Goal: Task Accomplishment & Management: Manage account settings

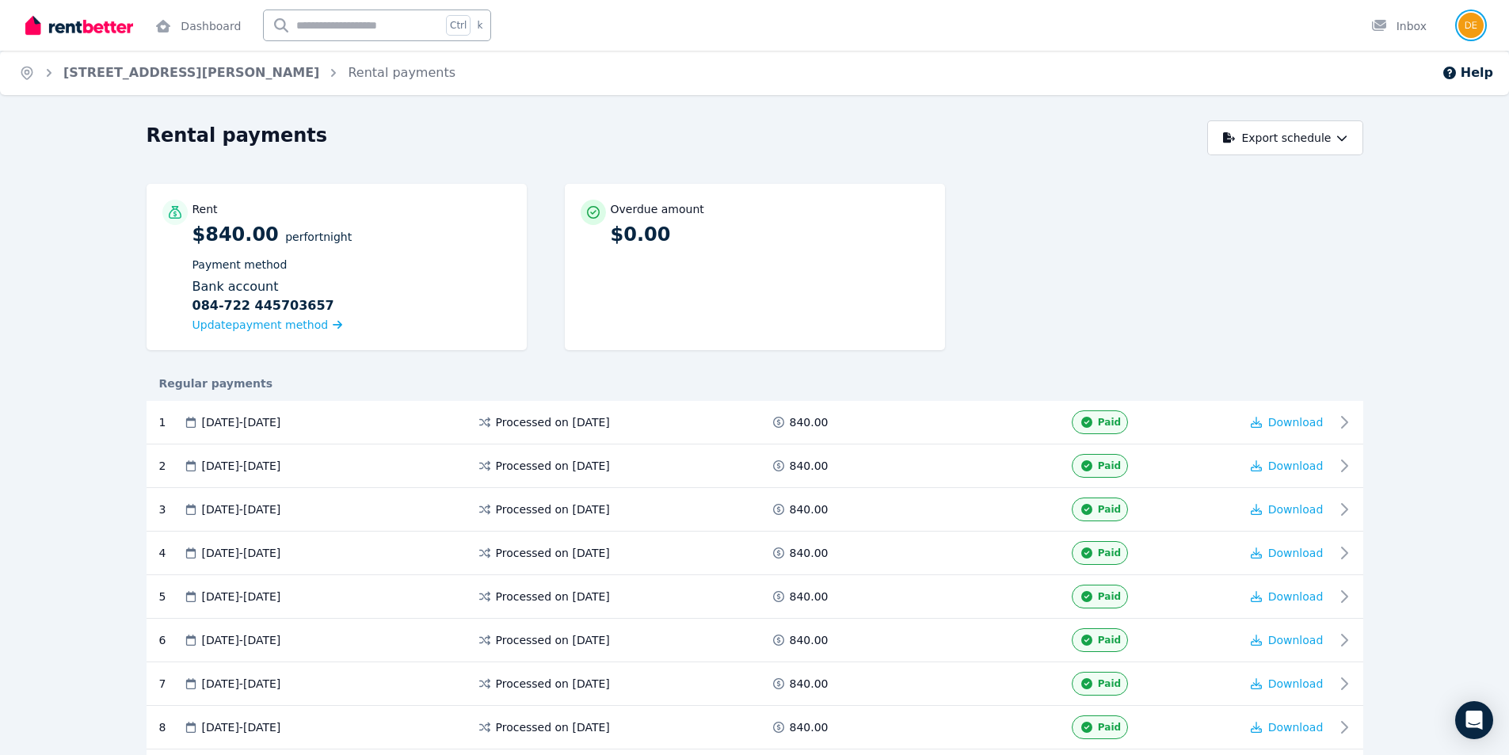
click at [1471, 30] on img "button" at bounding box center [1471, 25] width 25 height 25
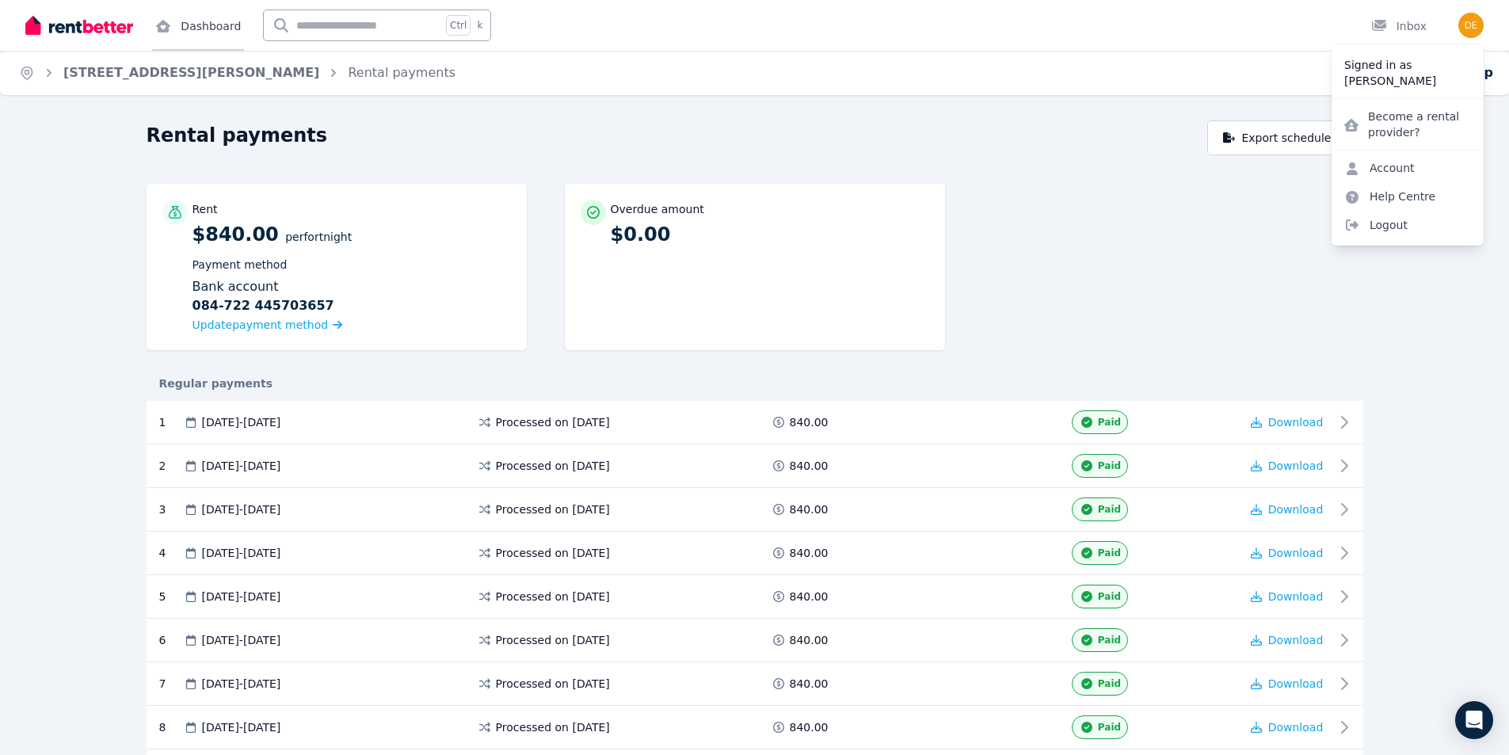
click at [217, 28] on link "Dashboard" at bounding box center [198, 25] width 92 height 51
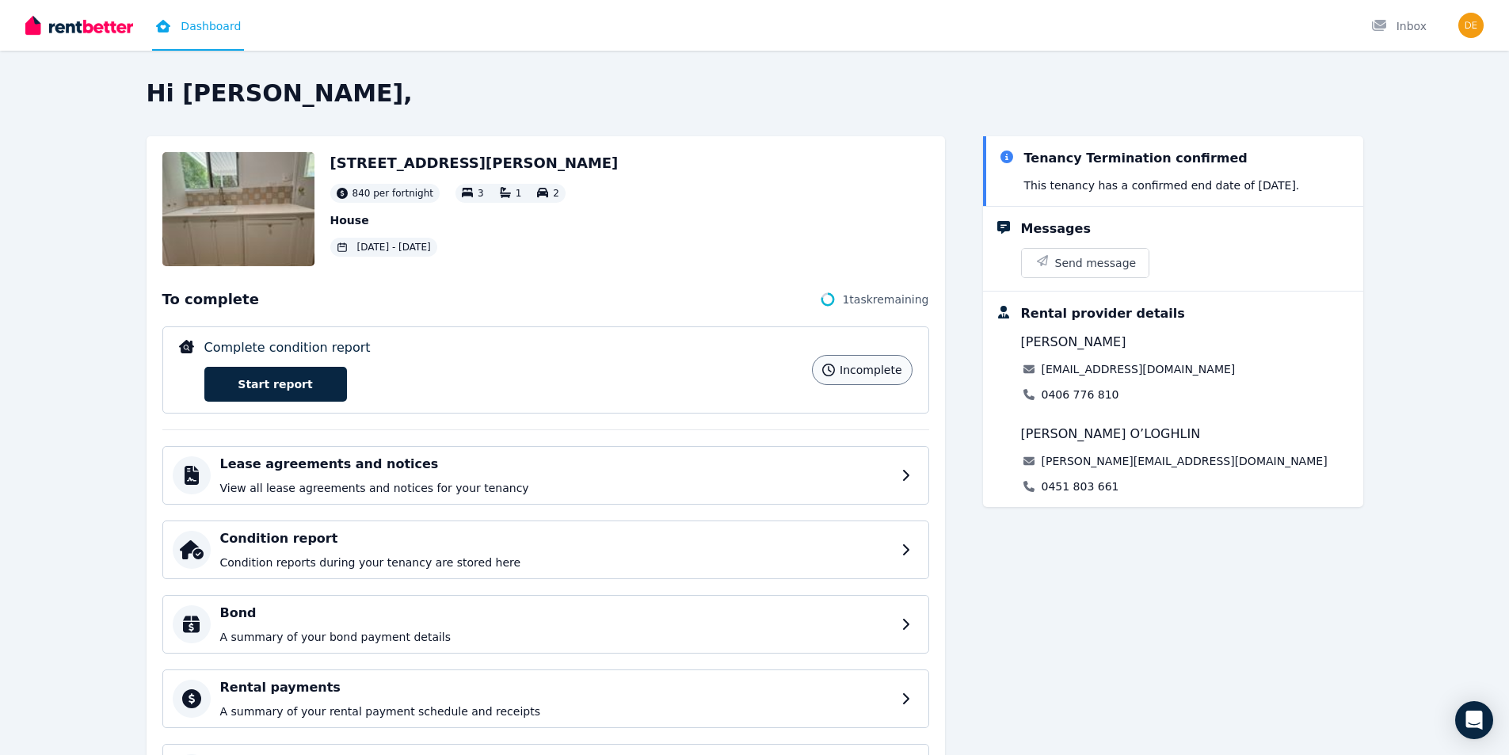
click at [248, 243] on img at bounding box center [238, 209] width 152 height 114
click at [846, 296] on div "1 task remaining" at bounding box center [874, 299] width 110 height 19
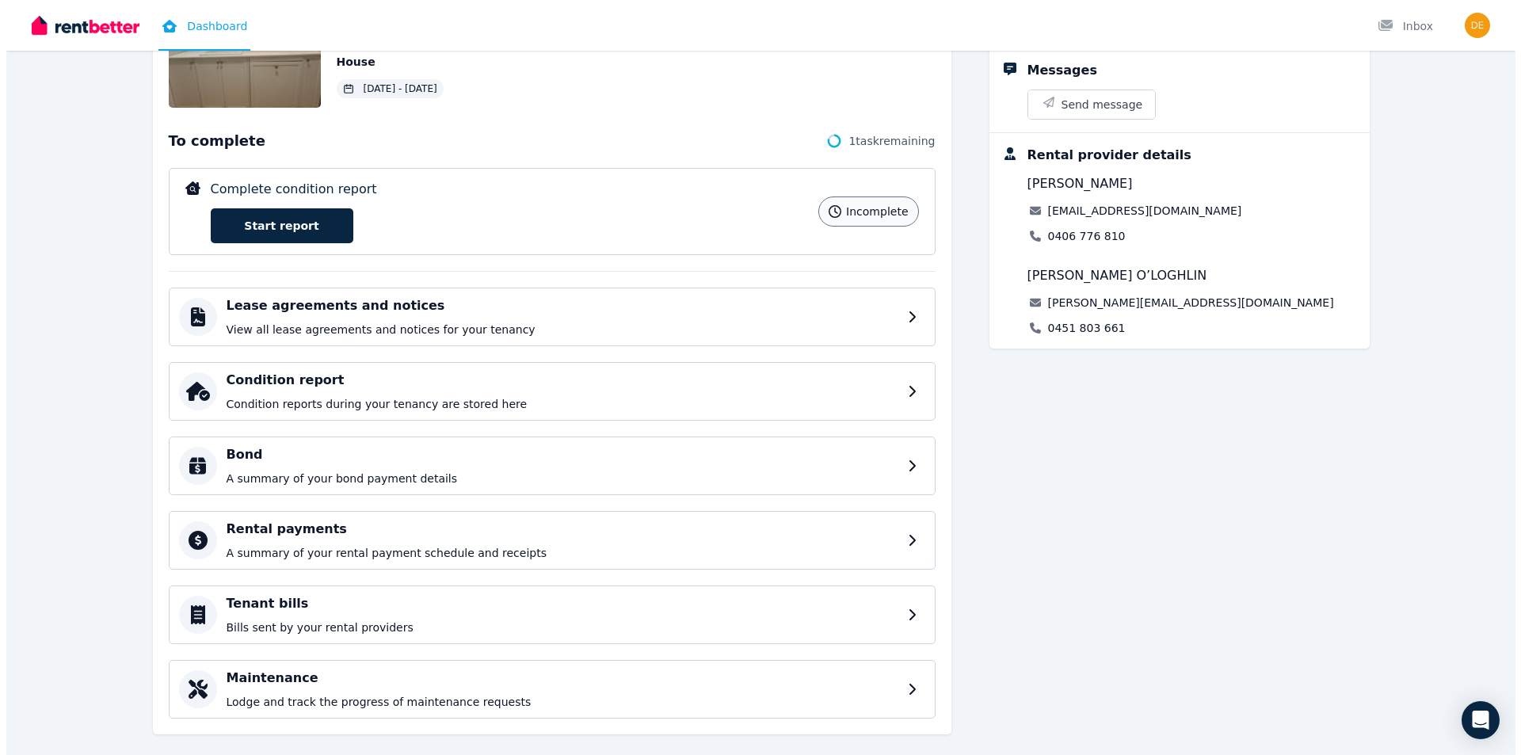
scroll to position [182, 0]
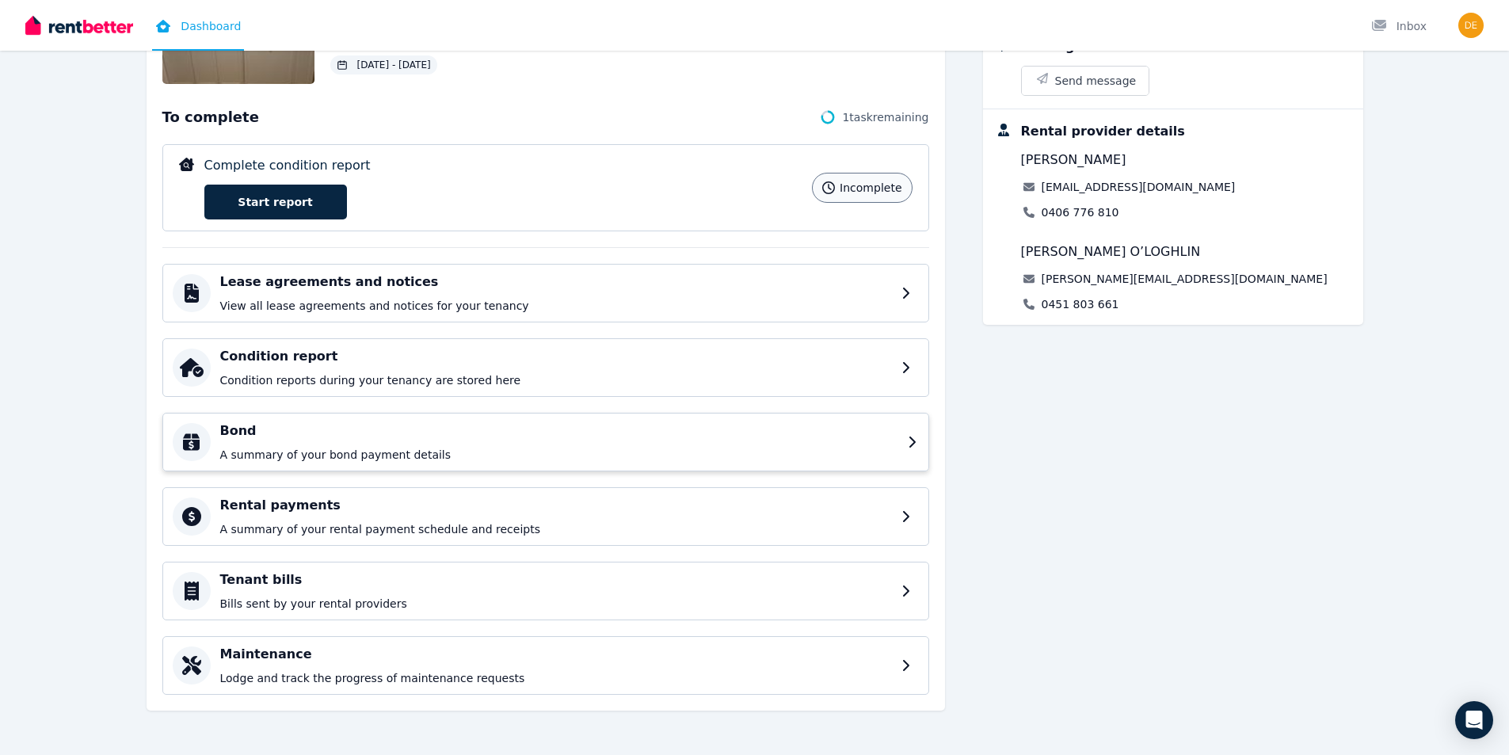
click at [651, 443] on div "Bond A summary of your bond payment details" at bounding box center [559, 442] width 678 height 41
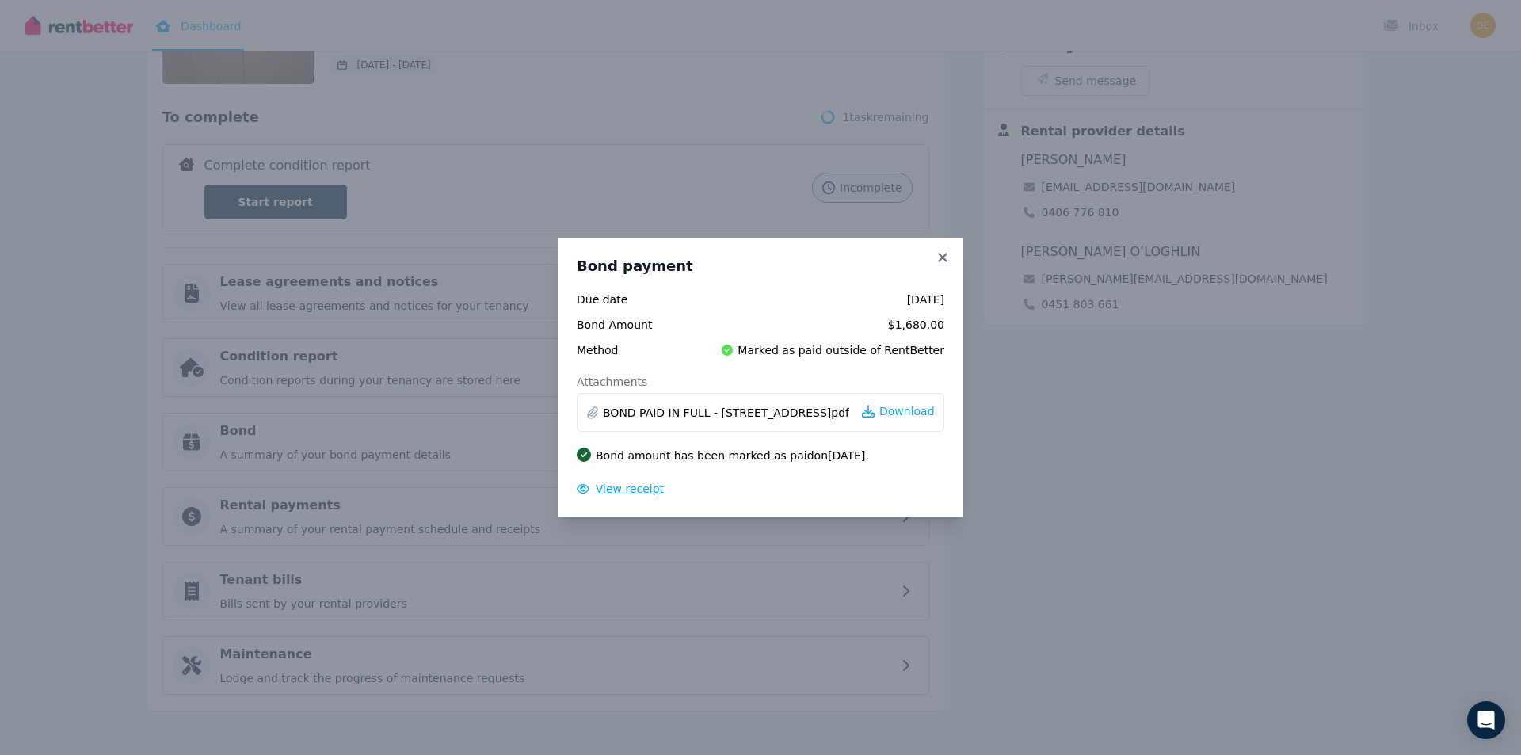
click at [641, 490] on span "View receipt" at bounding box center [630, 489] width 68 height 13
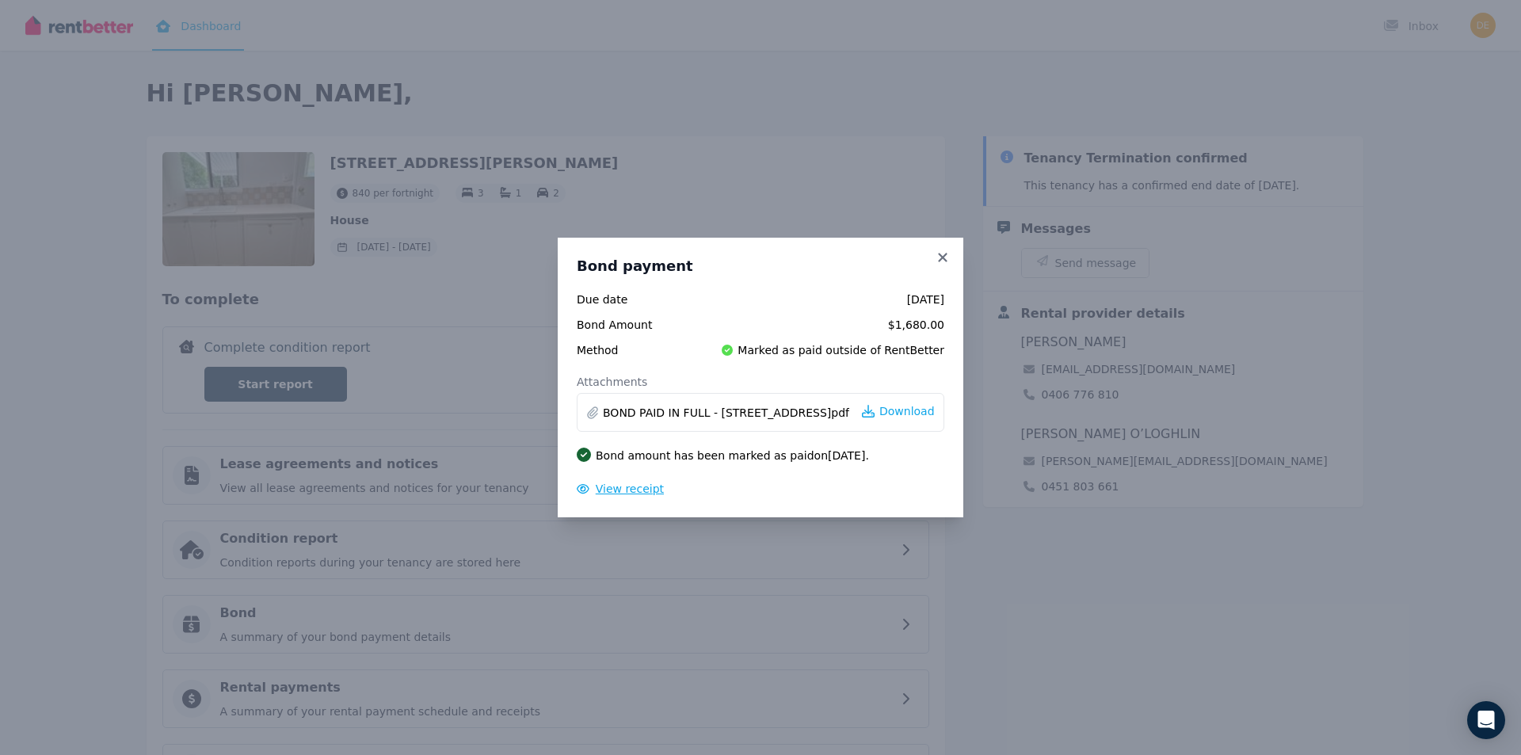
scroll to position [0, 0]
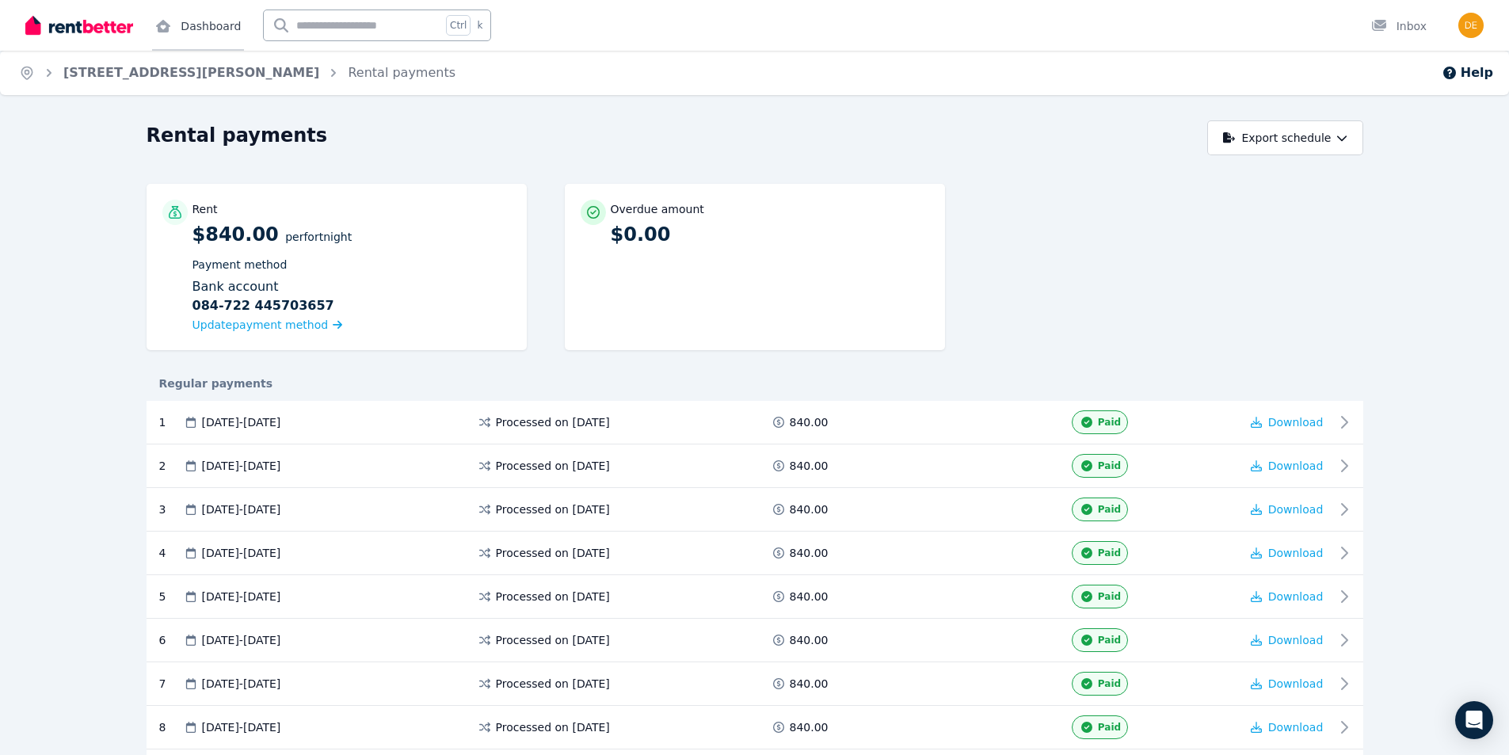
click at [189, 25] on link "Dashboard" at bounding box center [198, 25] width 92 height 51
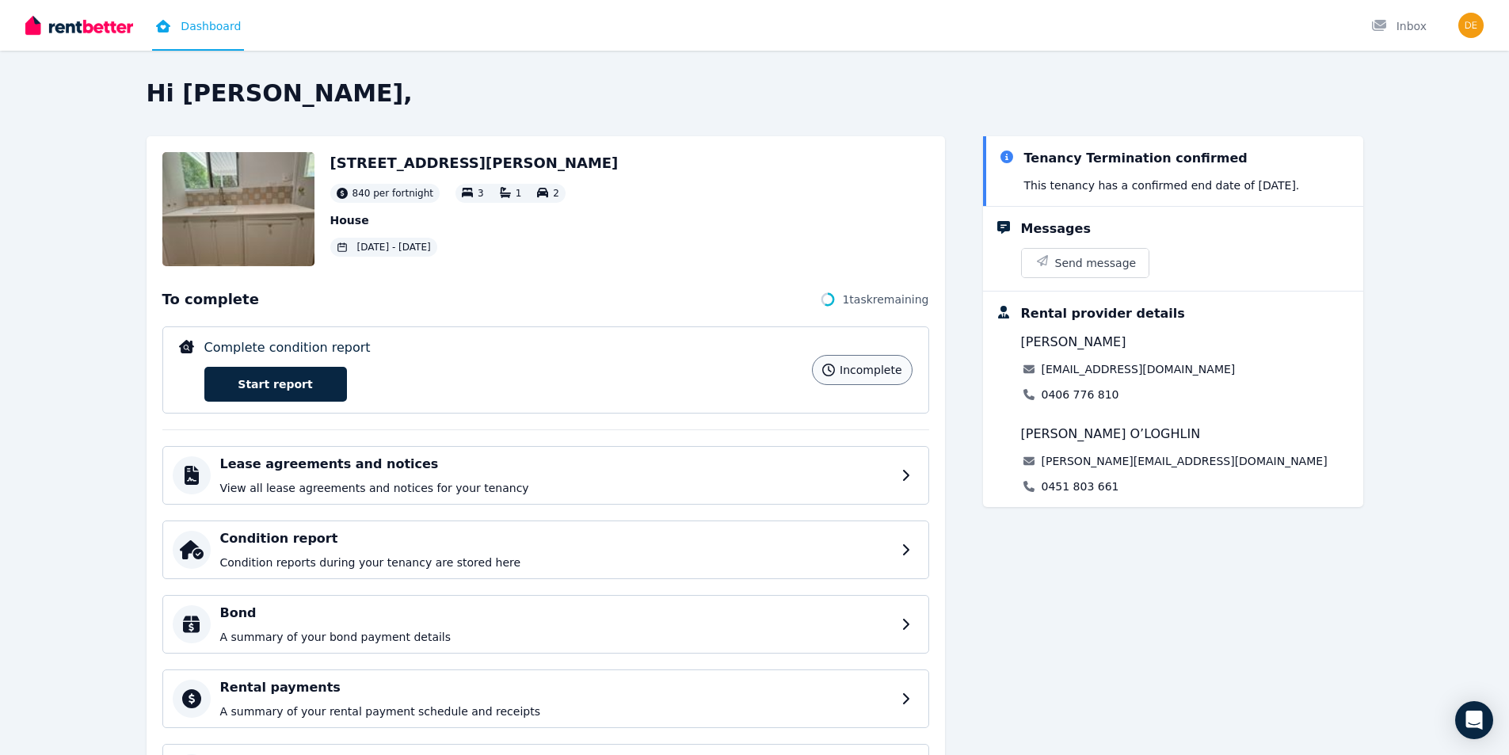
click at [227, 206] on img at bounding box center [238, 209] width 152 height 114
click at [863, 487] on p "View all lease agreements and notices for your tenancy" at bounding box center [559, 488] width 678 height 16
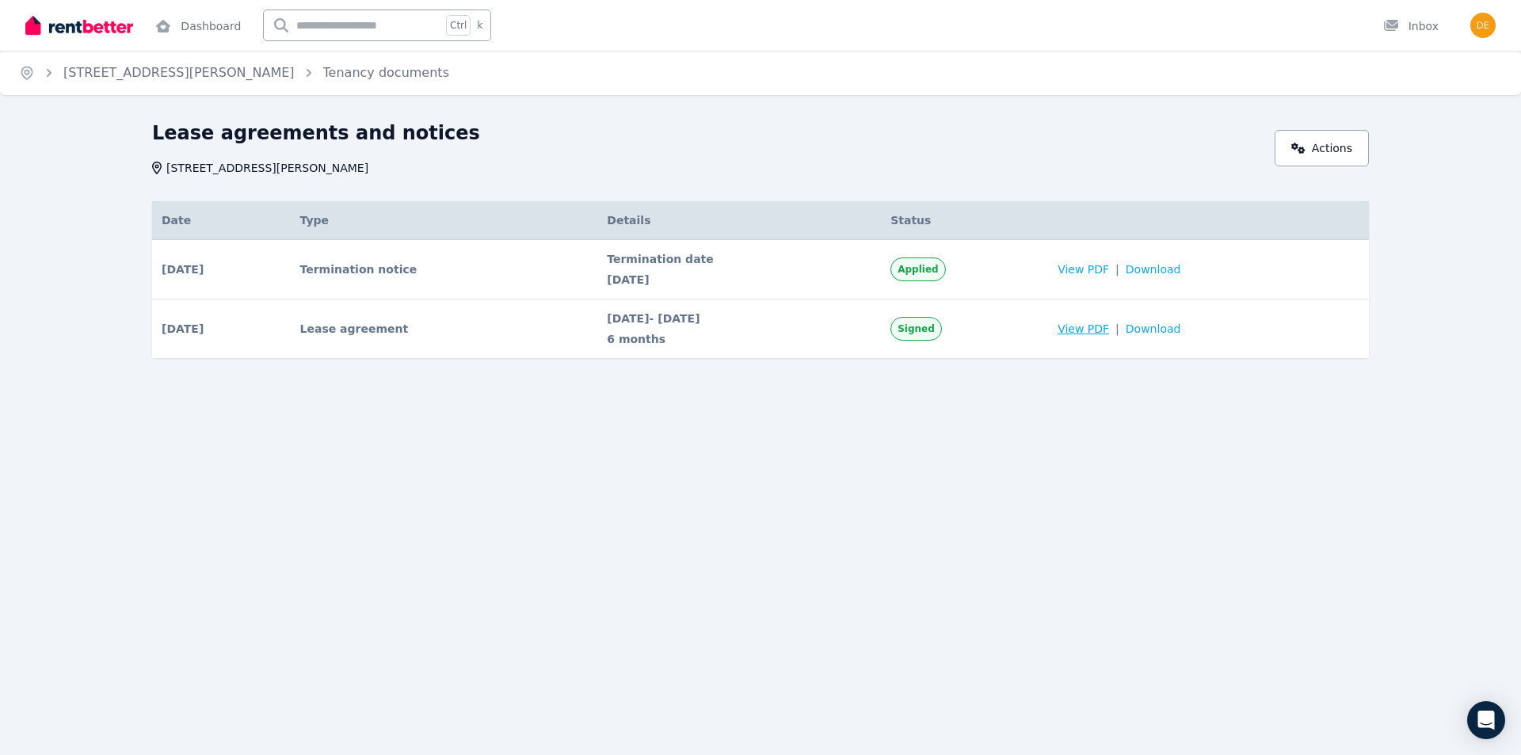
click at [1108, 330] on span "View PDF" at bounding box center [1084, 329] width 52 height 16
